Goal: Find specific page/section: Find specific page/section

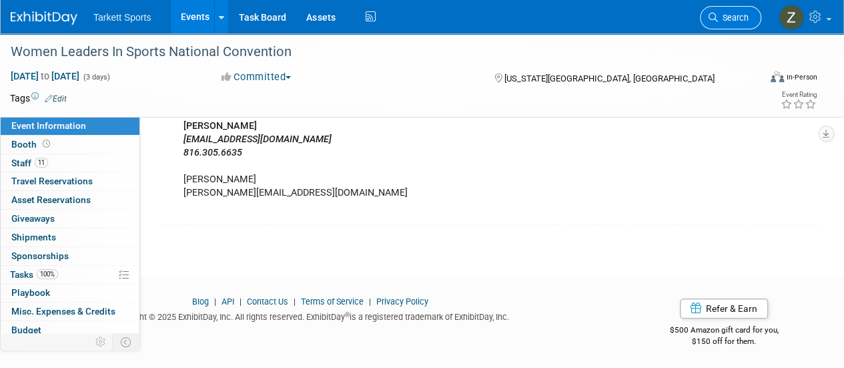
click at [727, 5] on li "Search" at bounding box center [730, 16] width 61 height 33
click at [730, 11] on link "Search" at bounding box center [730, 17] width 61 height 23
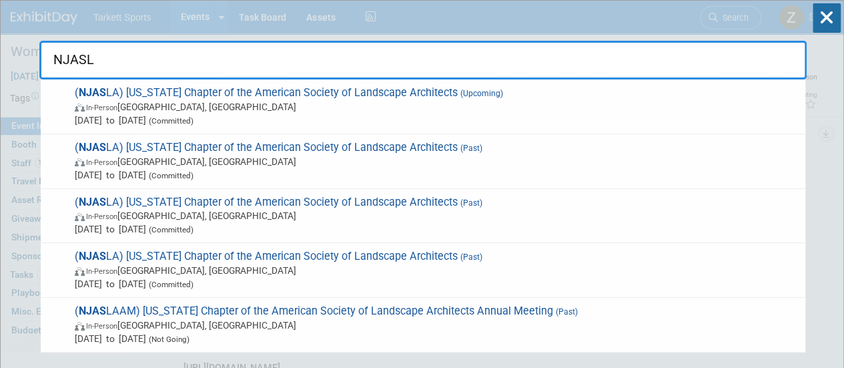
type input "NJASLA"
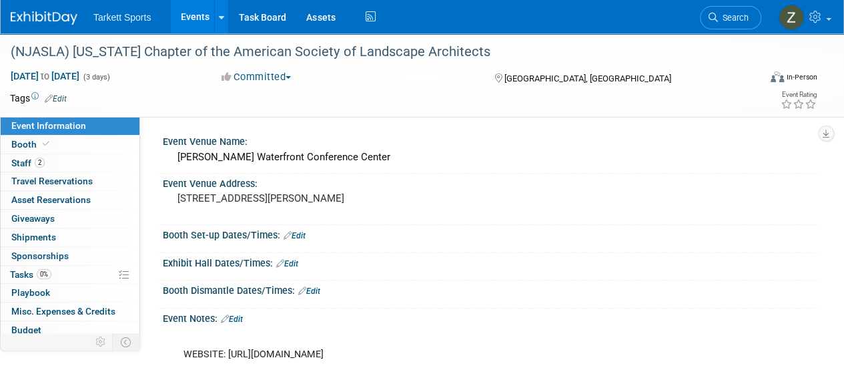
click at [46, 144] on icon at bounding box center [46, 143] width 7 height 7
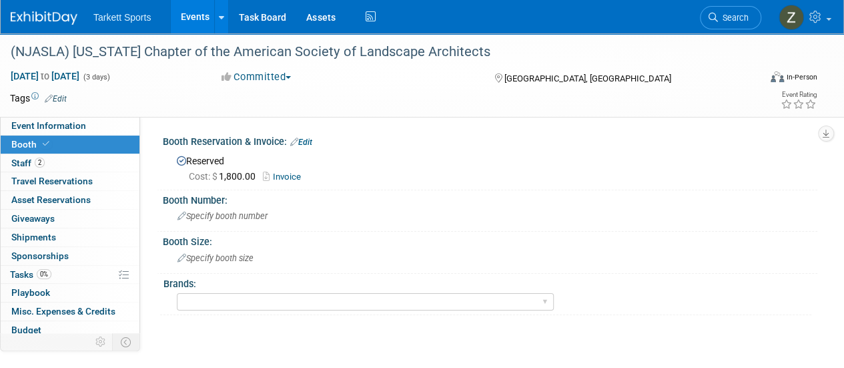
click at [296, 177] on link "Invoice" at bounding box center [285, 176] width 45 height 10
